Goal: Task Accomplishment & Management: Complete application form

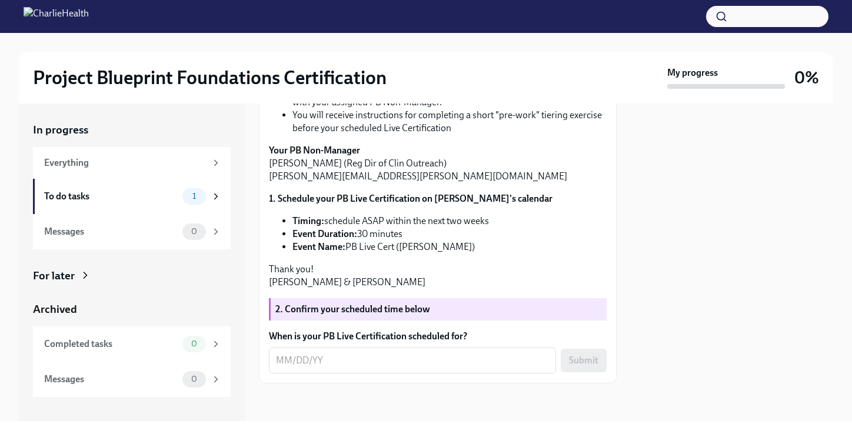
scroll to position [438, 0]
click at [376, 375] on div "Hi [PERSON_NAME]! It's time to put your Project Blueprint skills to the test! T…" at bounding box center [438, 109] width 358 height 548
click at [381, 358] on textarea "When is your PB Live Certification scheduled for?" at bounding box center [412, 360] width 273 height 14
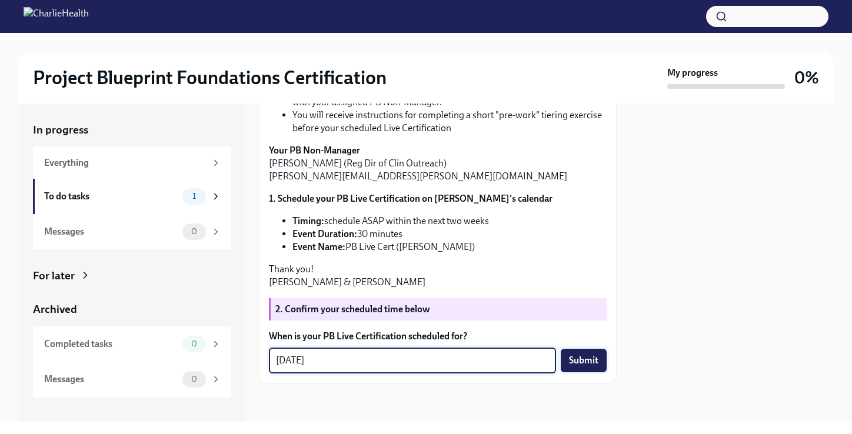
type textarea "[DATE]"
click at [593, 363] on span "Submit" at bounding box center [583, 361] width 29 height 12
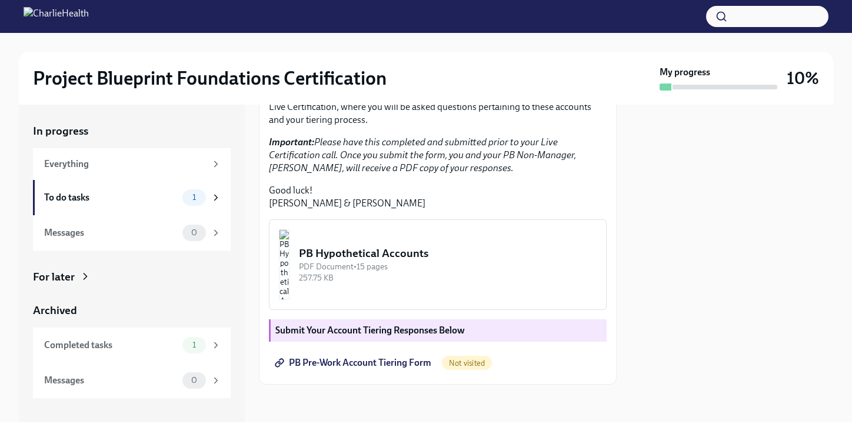
scroll to position [325, 0]
click at [289, 278] on img "button" at bounding box center [284, 264] width 11 height 71
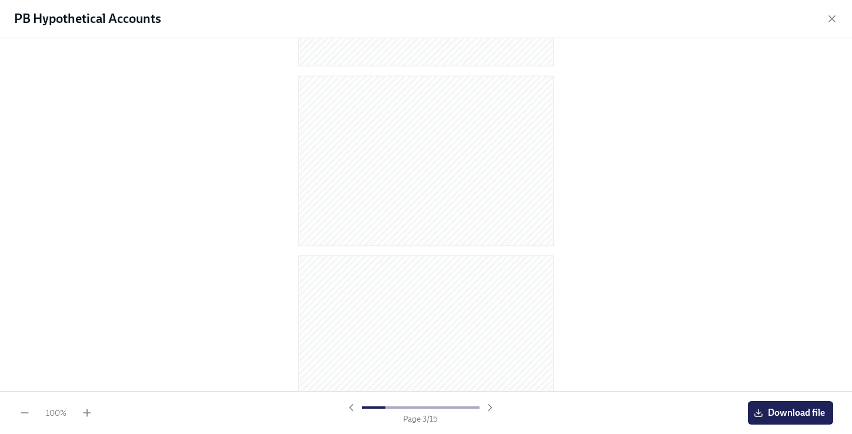
scroll to position [0, 0]
click at [491, 406] on icon "button" at bounding box center [490, 408] width 12 height 12
click at [492, 407] on icon "button" at bounding box center [490, 408] width 12 height 12
click at [788, 412] on span "Download file" at bounding box center [790, 413] width 69 height 12
